Goal: Transaction & Acquisition: Download file/media

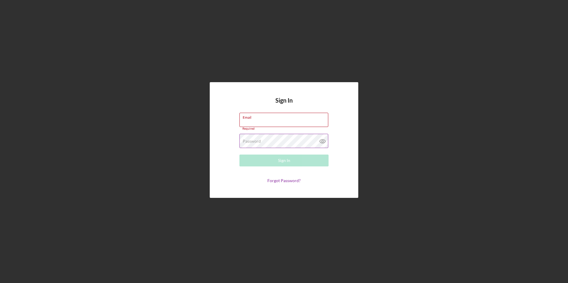
type input "bpusha@sercap.org"
click at [321, 141] on icon at bounding box center [322, 141] width 15 height 15
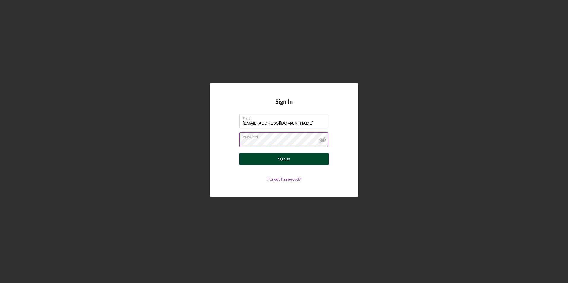
click at [283, 160] on div "Sign In" at bounding box center [284, 159] width 12 height 12
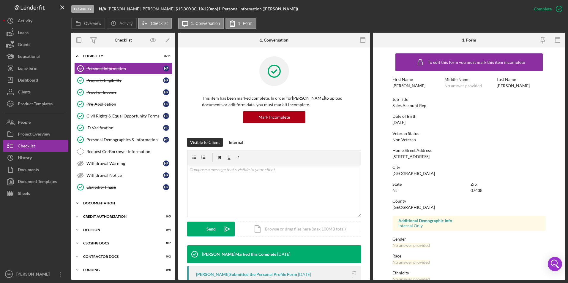
click at [76, 201] on icon "Icon/Expander" at bounding box center [77, 204] width 12 height 12
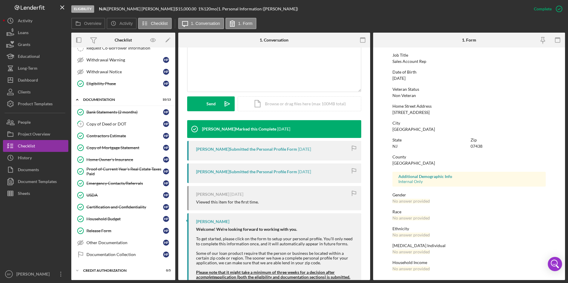
scroll to position [132, 0]
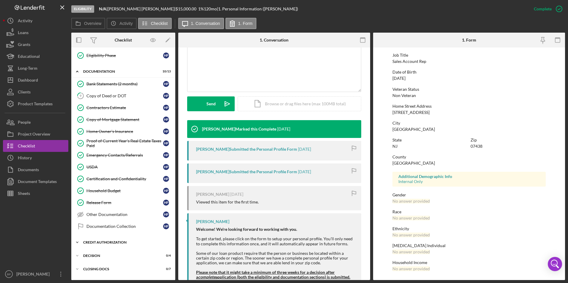
click at [79, 212] on icon "Icon/Expander" at bounding box center [77, 243] width 12 height 12
click at [94, 95] on div "Copy of Deed or DOT" at bounding box center [124, 96] width 77 height 5
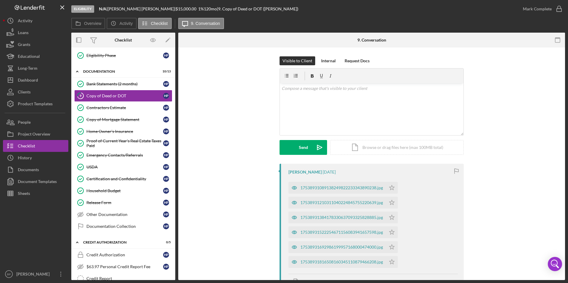
drag, startPoint x: 565, startPoint y: 113, endPoint x: 565, endPoint y: 136, distance: 22.3
click at [396, 136] on div "Eligibility N/A | HEIDI PEREIRA | $15,000.00 1 % 120 mo | 9. Copy of Deed or DO…" at bounding box center [284, 141] width 568 height 283
click at [329, 187] on div "17538931089138249822233343890238.jpg" at bounding box center [341, 188] width 83 height 5
click at [329, 187] on div "17538931089138249822233343890238.jpg Icon/Star 17538931210311040224845755220639…" at bounding box center [373, 223] width 169 height 89
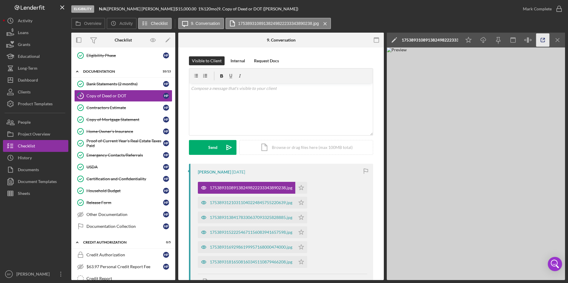
click at [396, 38] on icon "button" at bounding box center [542, 40] width 13 height 13
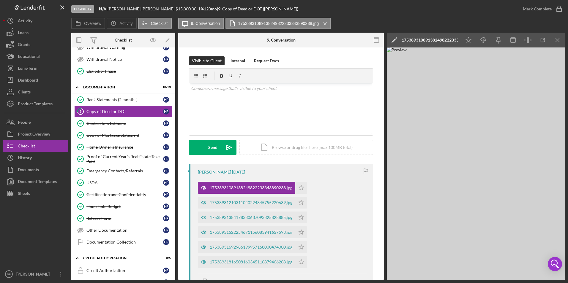
scroll to position [220, 0]
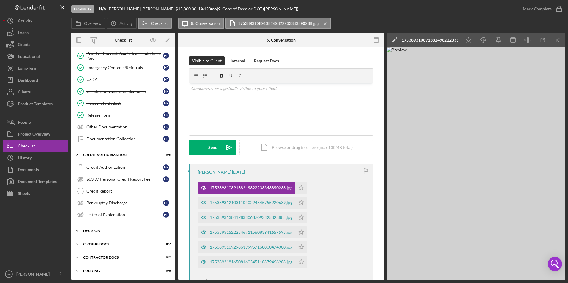
click at [78, 212] on icon "Icon/Expander" at bounding box center [77, 231] width 12 height 12
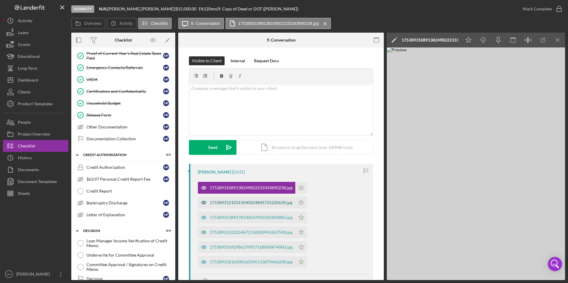
click at [242, 200] on div "17538931210311040224845755220639.jpg" at bounding box center [246, 203] width 97 height 12
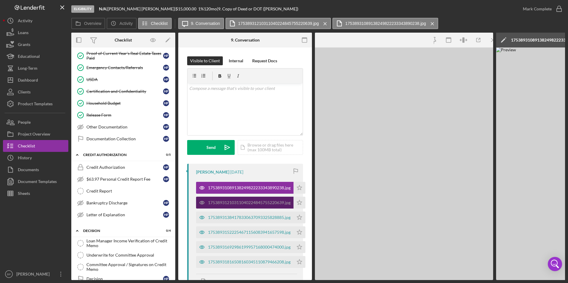
click at [242, 200] on div "17538931210311040224845755220639.jpg" at bounding box center [244, 203] width 97 height 12
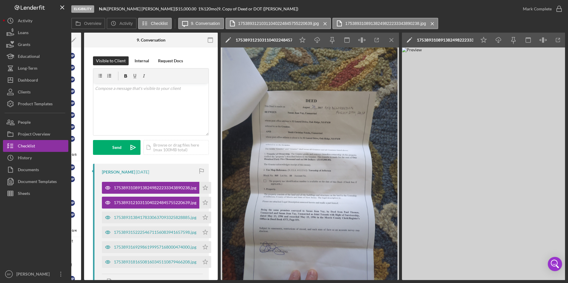
scroll to position [0, 103]
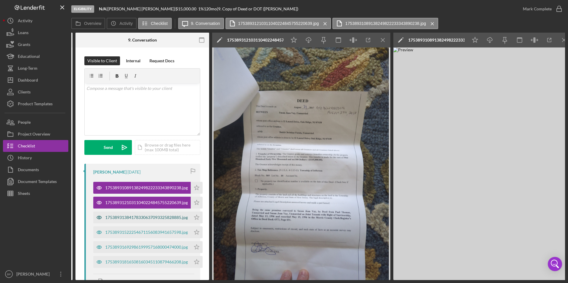
click at [154, 212] on div "17538931384178330637093325828885.jpg" at bounding box center [146, 217] width 83 height 5
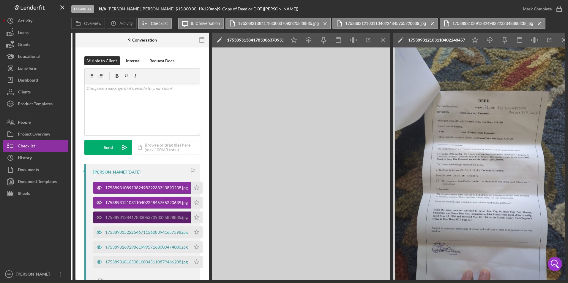
click at [154, 212] on div "17538931384178330637093325828885.jpg" at bounding box center [146, 217] width 83 height 5
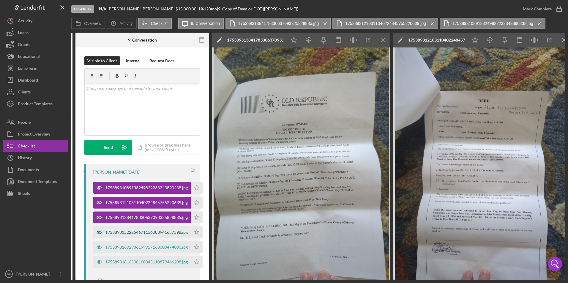
click at [153, 212] on div "17538931522254671156083941657598.jpg" at bounding box center [146, 232] width 83 height 5
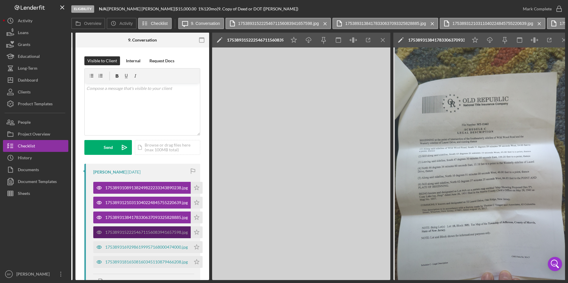
click at [153, 212] on div "17538931522254671156083941657598.jpg" at bounding box center [146, 232] width 83 height 5
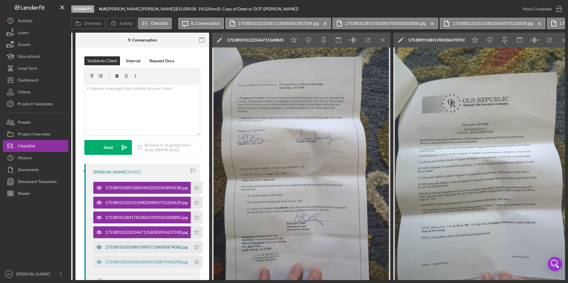
drag, startPoint x: 153, startPoint y: 231, endPoint x: 149, endPoint y: 247, distance: 16.9
click at [149, 212] on div "17538931692986199957168000474000.jpg" at bounding box center [146, 247] width 83 height 5
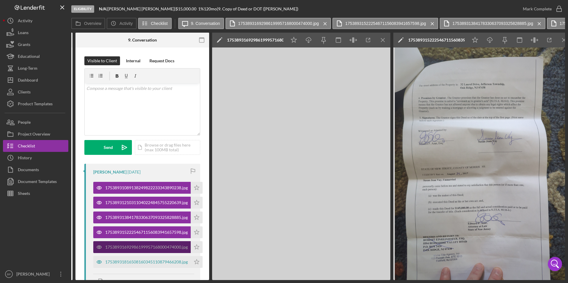
click at [149, 212] on div "17538931692986199957168000474000.jpg" at bounding box center [146, 247] width 83 height 5
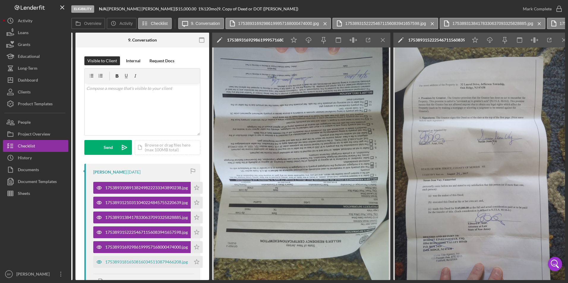
click at [310, 160] on img at bounding box center [301, 164] width 178 height 233
click at [310, 40] on icon "Icon/Download" at bounding box center [308, 40] width 13 height 13
click at [146, 212] on div "17538931816508160345110879466208.jpg" at bounding box center [146, 262] width 83 height 5
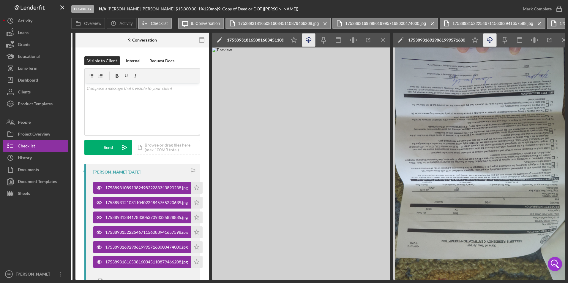
click at [309, 40] on icon "Icon/Download" at bounding box center [308, 40] width 13 height 13
click at [343, 158] on img at bounding box center [301, 164] width 178 height 233
click at [396, 212] on img at bounding box center [482, 164] width 178 height 233
click at [396, 39] on icon "Icon/Download" at bounding box center [489, 40] width 13 height 13
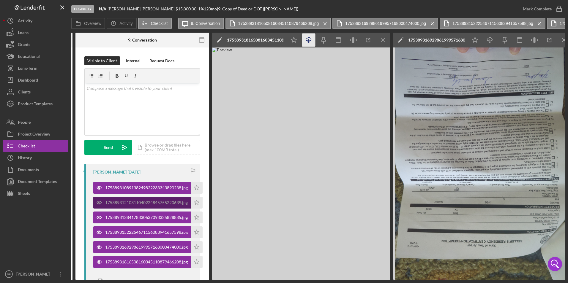
click at [152, 200] on div "17538931210311040224845755220639.jpg" at bounding box center [141, 203] width 97 height 12
drag, startPoint x: 152, startPoint y: 200, endPoint x: 132, endPoint y: 201, distance: 20.2
click at [132, 201] on div "17538931210311040224845755220639.jpg" at bounding box center [146, 203] width 83 height 5
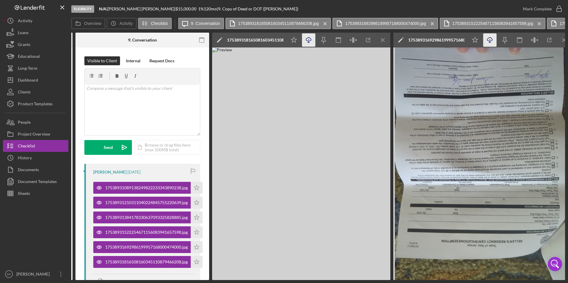
click at [309, 40] on line "button" at bounding box center [309, 40] width 0 height 3
click at [146, 212] on div "17538931384178330637093325828885.jpg" at bounding box center [146, 217] width 83 height 5
click at [147, 212] on div "17538931384178330637093325828885.jpg" at bounding box center [146, 217] width 83 height 5
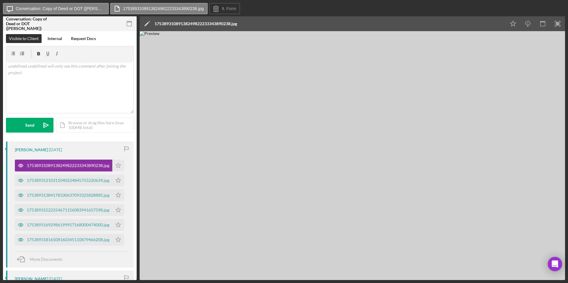
click at [314, 106] on img at bounding box center [353, 155] width 426 height 249
click at [530, 23] on icon "button" at bounding box center [527, 22] width 5 height 3
click at [73, 183] on div "17538931210311040224845755220639.jpg" at bounding box center [68, 180] width 83 height 5
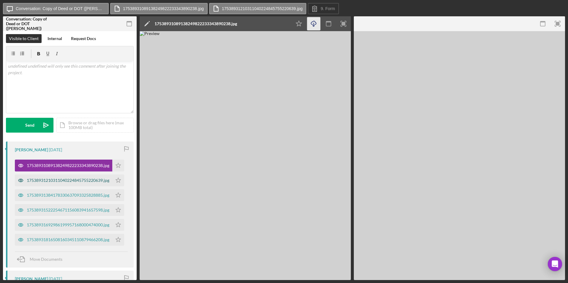
click at [73, 183] on div "17538931210311040224845755220639.jpg" at bounding box center [68, 180] width 83 height 5
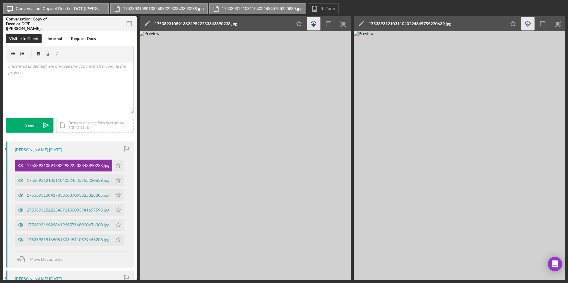
click at [527, 23] on icon "Icon/Download" at bounding box center [528, 23] width 13 height 13
click at [52, 196] on div "17538931384178330637093325828885.jpg" at bounding box center [68, 195] width 83 height 5
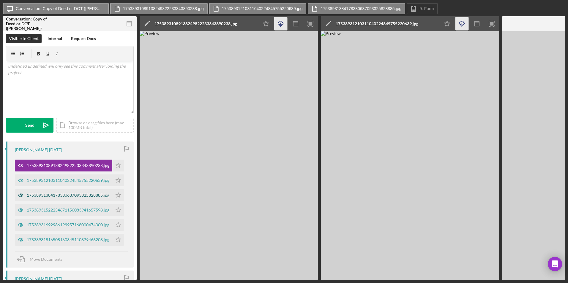
click at [52, 196] on div "17538931384178330637093325828885.jpg" at bounding box center [68, 195] width 83 height 5
click at [537, 23] on div "17538931384178330637093325828885.jpg" at bounding box center [558, 23] width 83 height 5
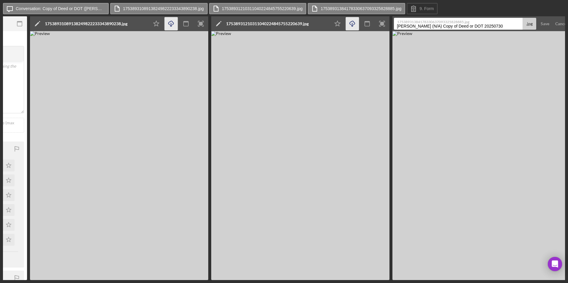
scroll to position [0, 115]
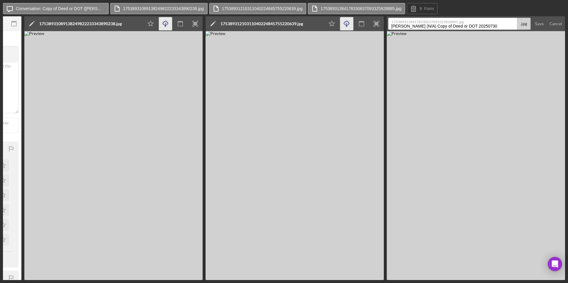
click at [543, 69] on img at bounding box center [476, 155] width 178 height 249
drag, startPoint x: 426, startPoint y: 281, endPoint x: 235, endPoint y: 292, distance: 190.8
click at [235, 283] on html "Icon/Message Conversation: Copy of Deed or [PERSON_NAME] ([PERSON_NAME]) 175389…" at bounding box center [284, 141] width 568 height 283
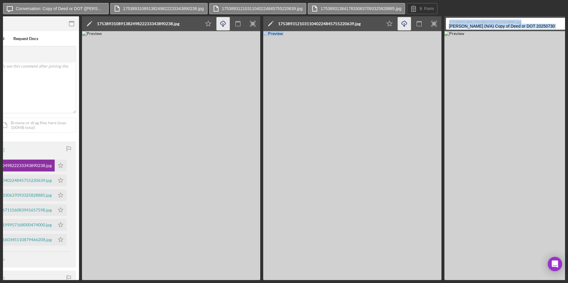
scroll to position [0, 32]
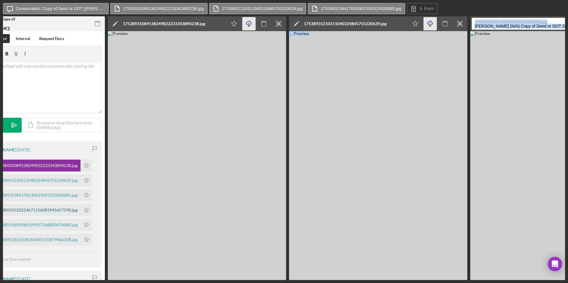
click at [43, 209] on div "17538931522254671156083941657598.jpg" at bounding box center [36, 210] width 83 height 5
drag, startPoint x: 43, startPoint y: 209, endPoint x: 39, endPoint y: 207, distance: 4.5
click at [39, 207] on div "17538931522254671156083941657598.jpg" at bounding box center [31, 210] width 97 height 12
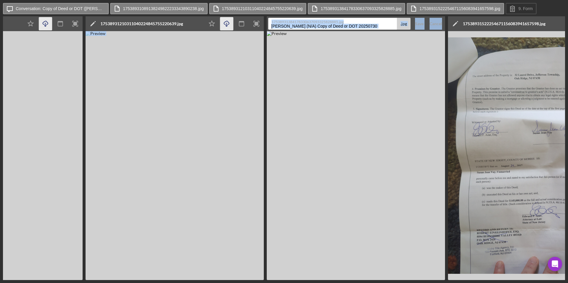
scroll to position [0, 297]
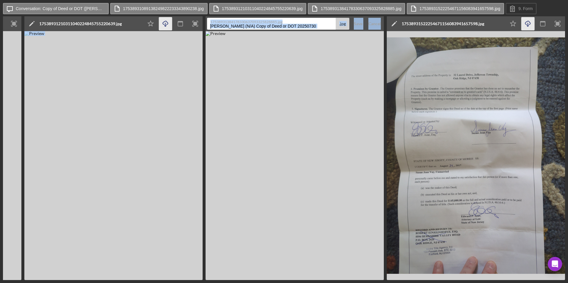
click at [528, 24] on icon "Icon/Download" at bounding box center [528, 23] width 13 height 13
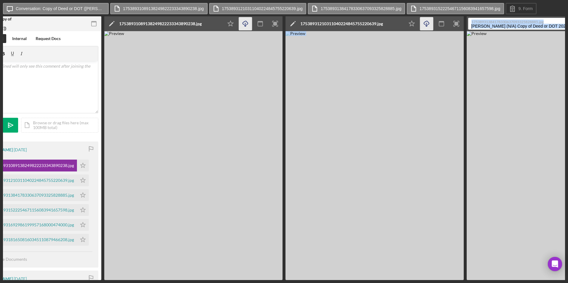
scroll to position [0, 36]
click at [48, 224] on div "17538931692986199957168000474000.jpg" at bounding box center [32, 225] width 83 height 5
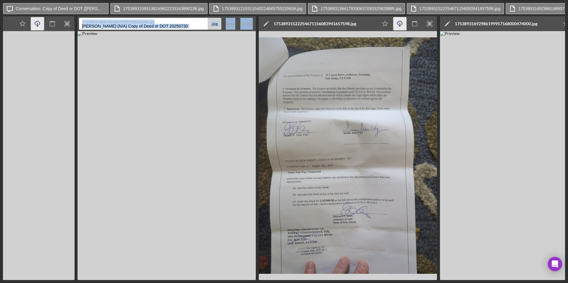
scroll to position [0, 478]
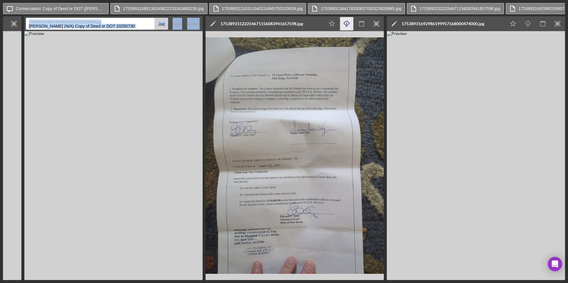
click at [490, 168] on img at bounding box center [476, 155] width 178 height 249
click at [526, 26] on icon "Icon/Download" at bounding box center [528, 23] width 13 height 13
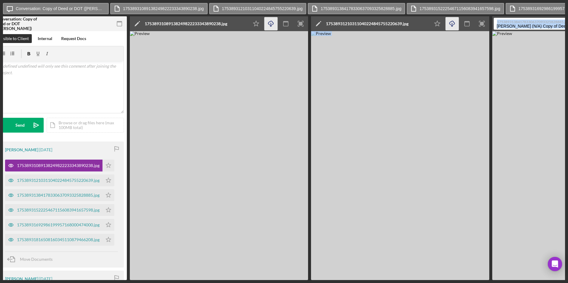
scroll to position [0, 9]
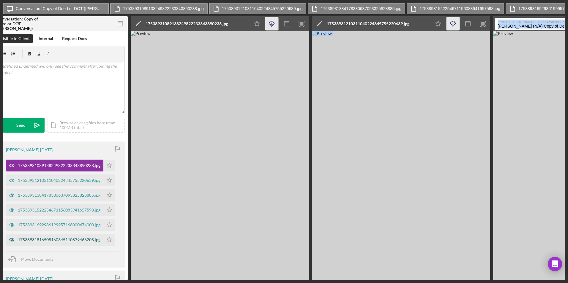
click at [76, 239] on div "17538931816508160345110879466208.jpg" at bounding box center [59, 240] width 83 height 5
drag, startPoint x: 76, startPoint y: 239, endPoint x: 64, endPoint y: 238, distance: 12.5
click at [64, 238] on div "17538931816508160345110879466208.jpg" at bounding box center [59, 240] width 83 height 5
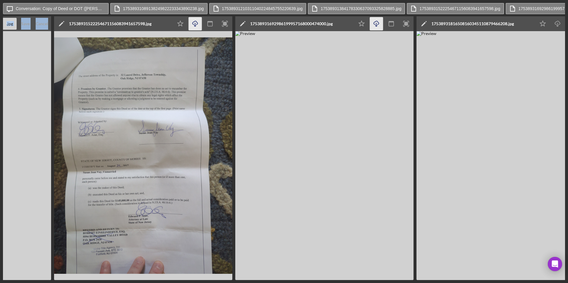
scroll to position [0, 659]
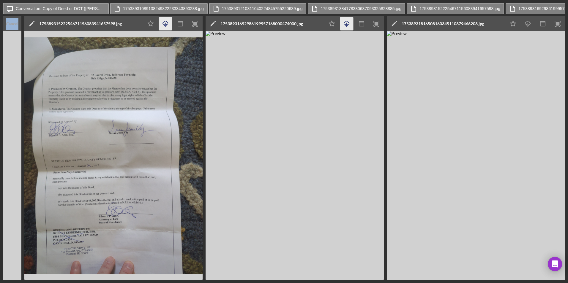
click at [501, 155] on img at bounding box center [476, 155] width 178 height 249
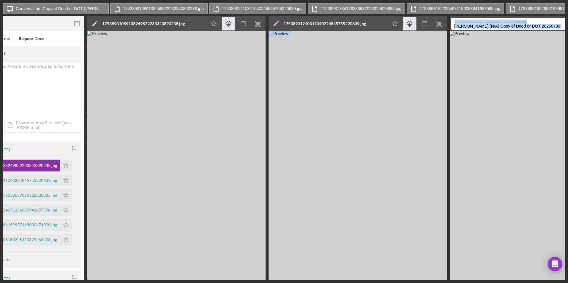
scroll to position [0, 0]
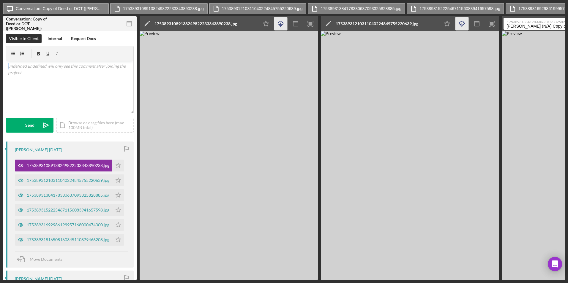
drag, startPoint x: 135, startPoint y: 63, endPoint x: 136, endPoint y: 58, distance: 5.6
click at [136, 58] on div "9 Copy of Deed or DOT Visible to Client Internal Request Docs v Color teal Colo…" at bounding box center [70, 155] width 134 height 249
